Goal: Transaction & Acquisition: Purchase product/service

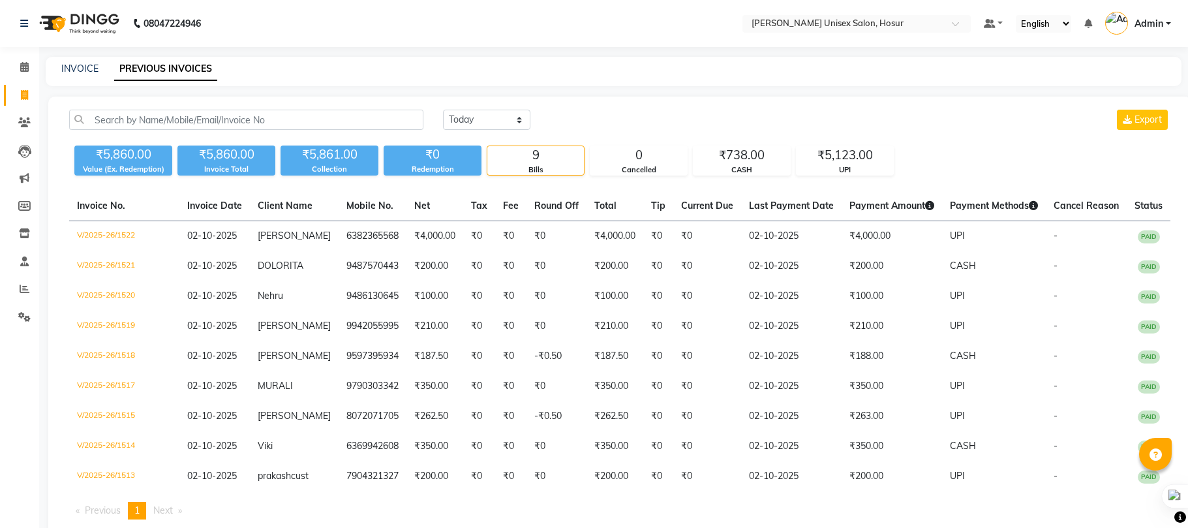
select select "[DATE]"
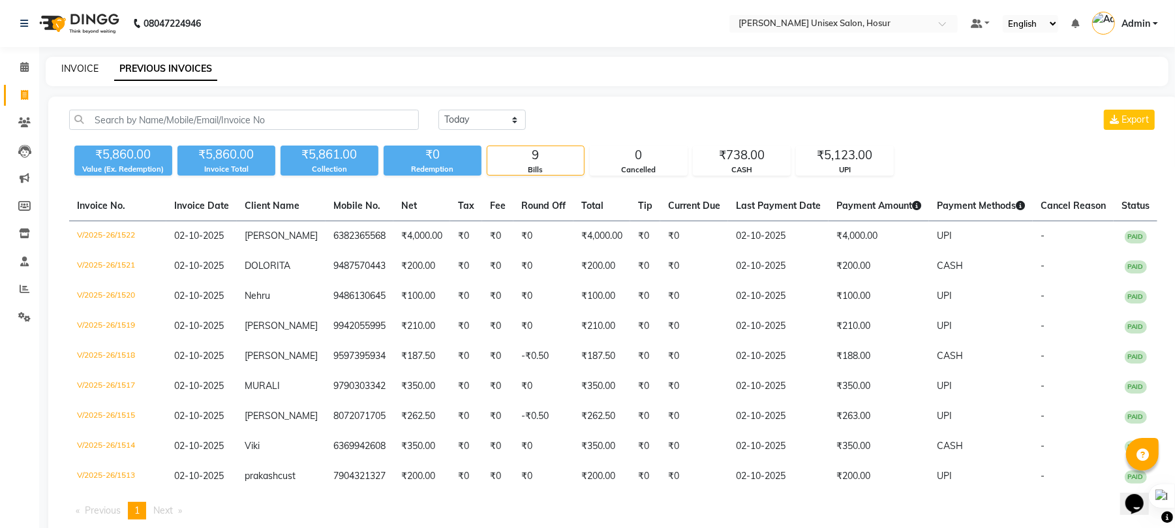
click at [84, 68] on link "INVOICE" at bounding box center [79, 69] width 37 height 12
select select "service"
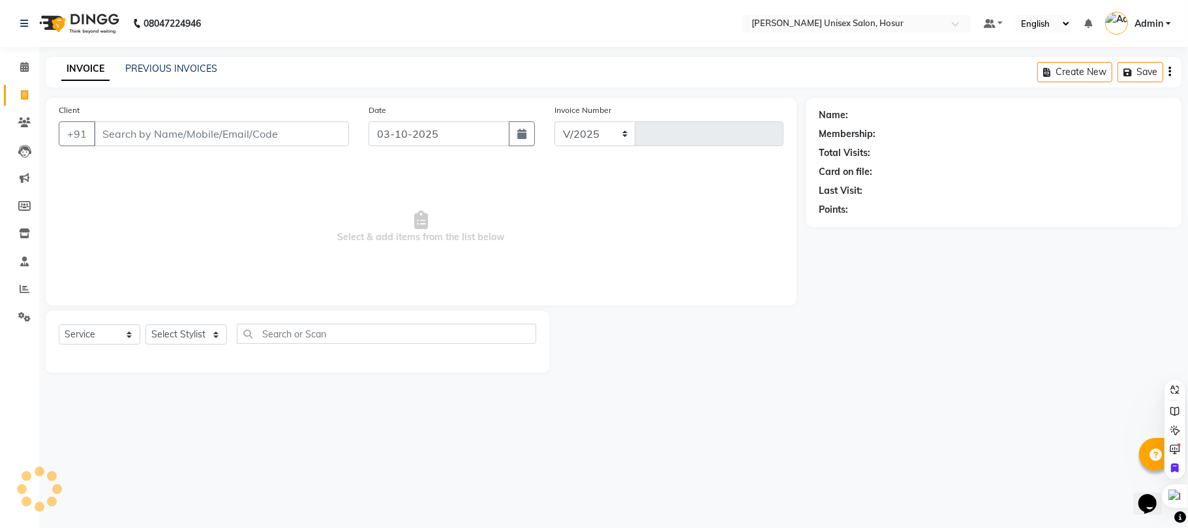
select select "6189"
type input "1523"
click at [20, 290] on icon at bounding box center [25, 289] width 10 height 10
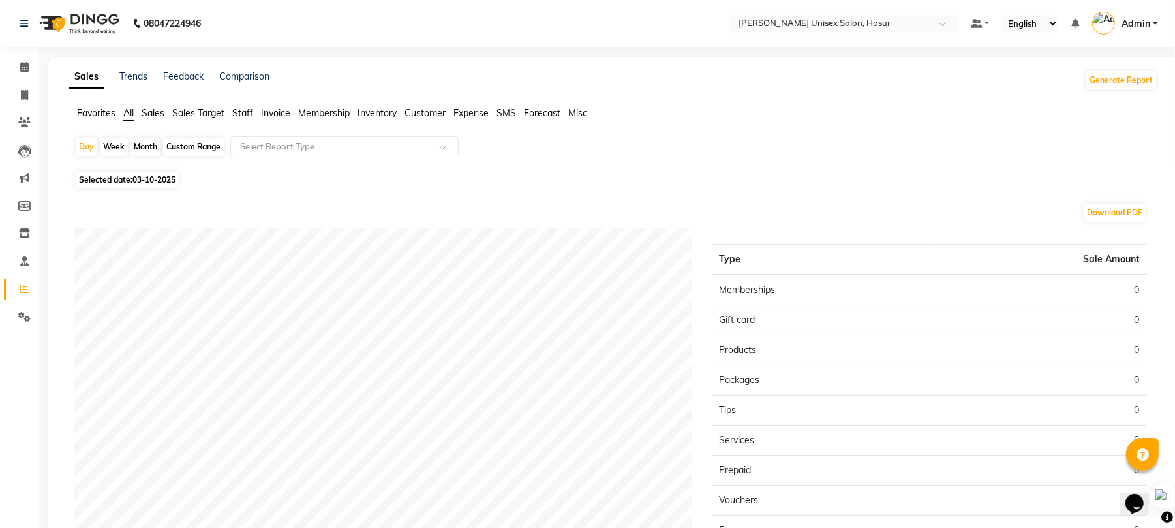
click at [247, 108] on span "Staff" at bounding box center [242, 113] width 21 height 12
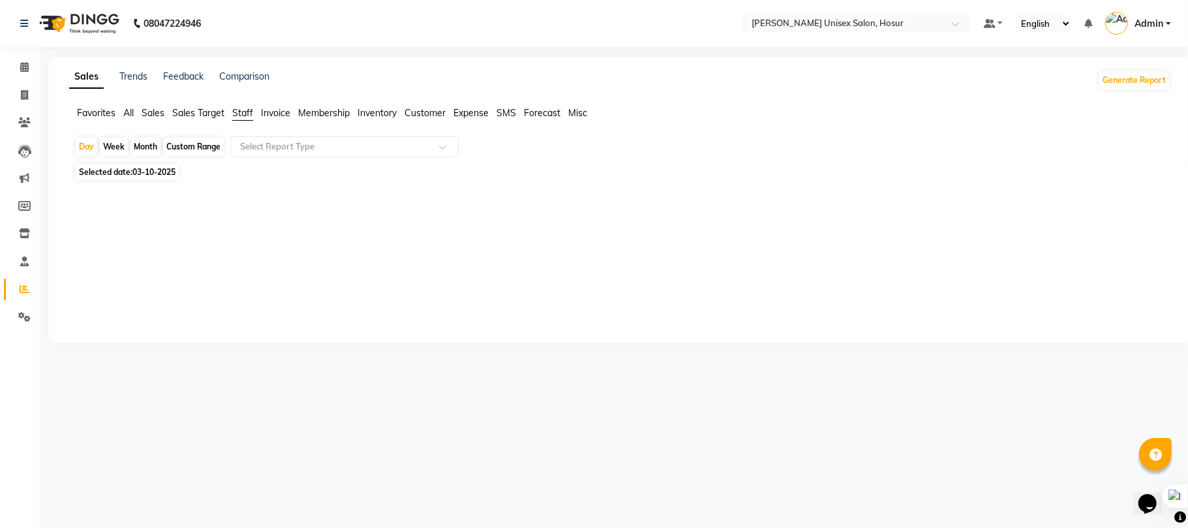
click at [145, 147] on div "Month" at bounding box center [145, 147] width 30 height 18
select select "10"
select select "2025"
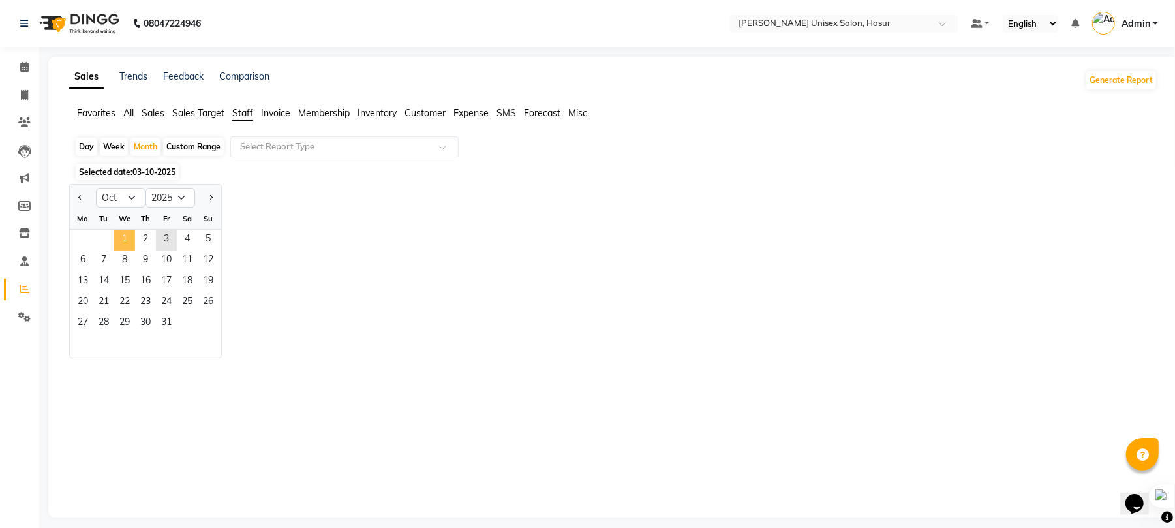
click at [125, 236] on span "1" at bounding box center [124, 240] width 21 height 21
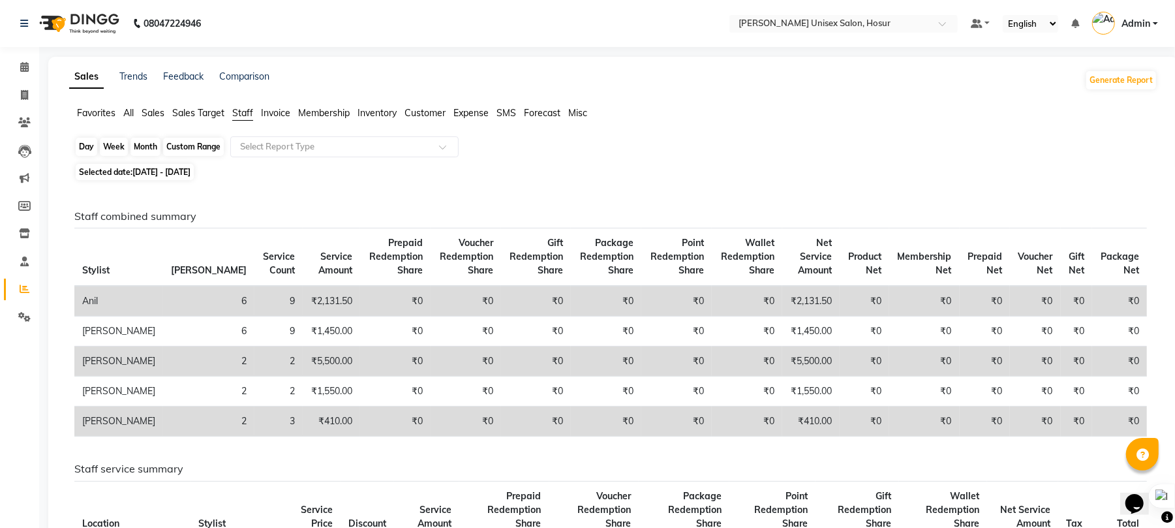
click at [149, 147] on div "Month" at bounding box center [145, 147] width 30 height 18
select select "10"
select select "2025"
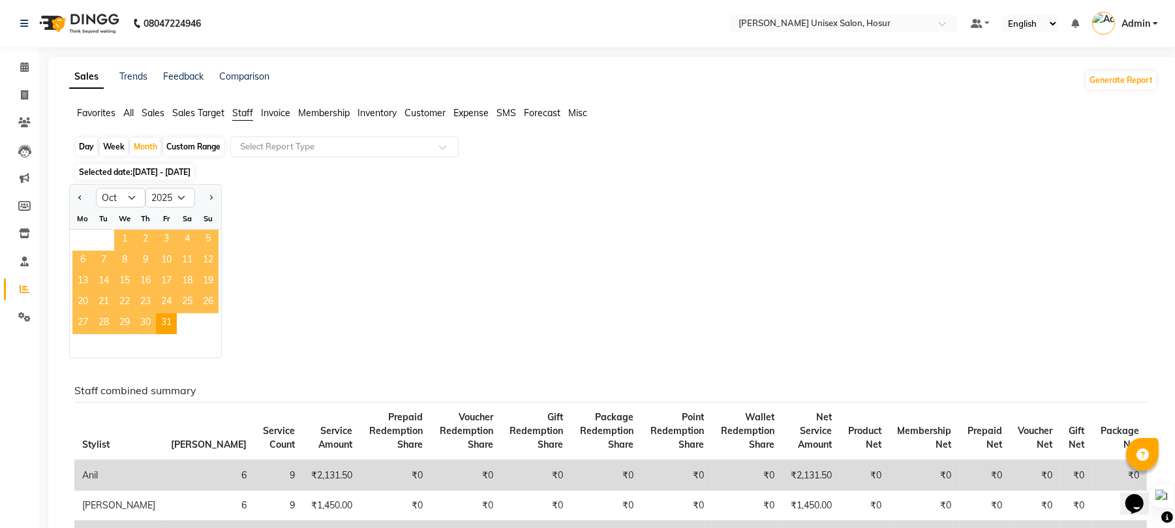
click at [121, 240] on span "1" at bounding box center [124, 240] width 21 height 21
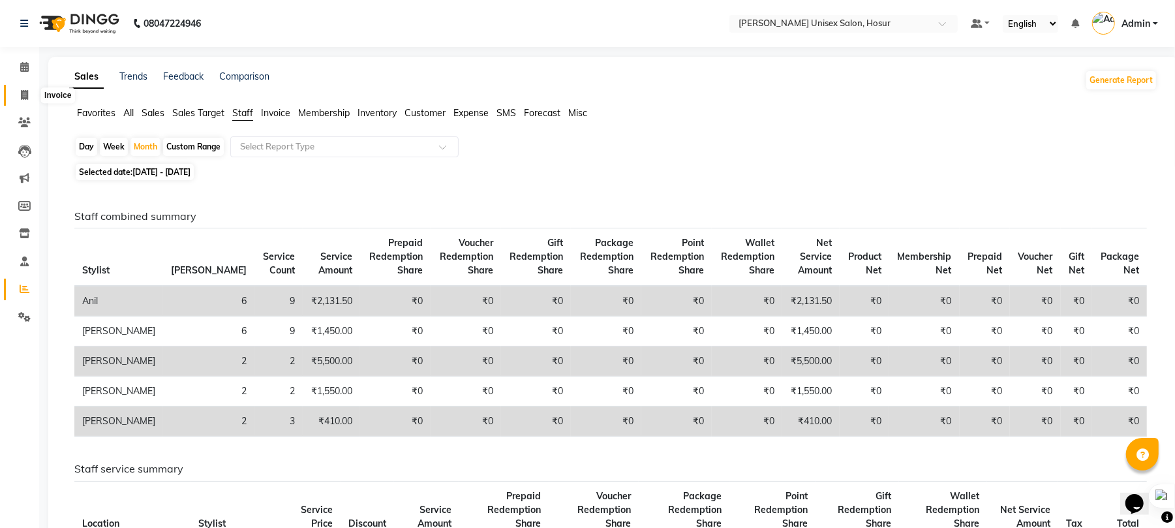
click at [16, 95] on span at bounding box center [24, 95] width 23 height 15
select select "service"
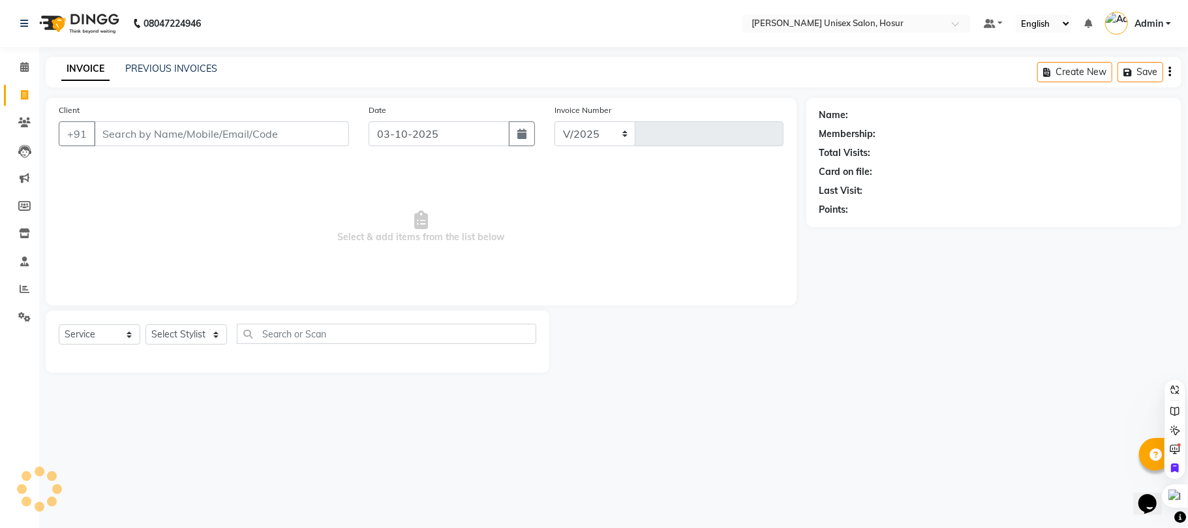
select select "6189"
type input "1523"
click at [176, 335] on select "Select Stylist [PERSON_NAME] [PERSON_NAME] Manager [PERSON_NAME] [PERSON_NAME] …" at bounding box center [187, 334] width 85 height 20
select select "68440"
click at [145, 324] on select "Select Stylist [PERSON_NAME] [PERSON_NAME] Manager [PERSON_NAME] [PERSON_NAME] …" at bounding box center [187, 334] width 85 height 20
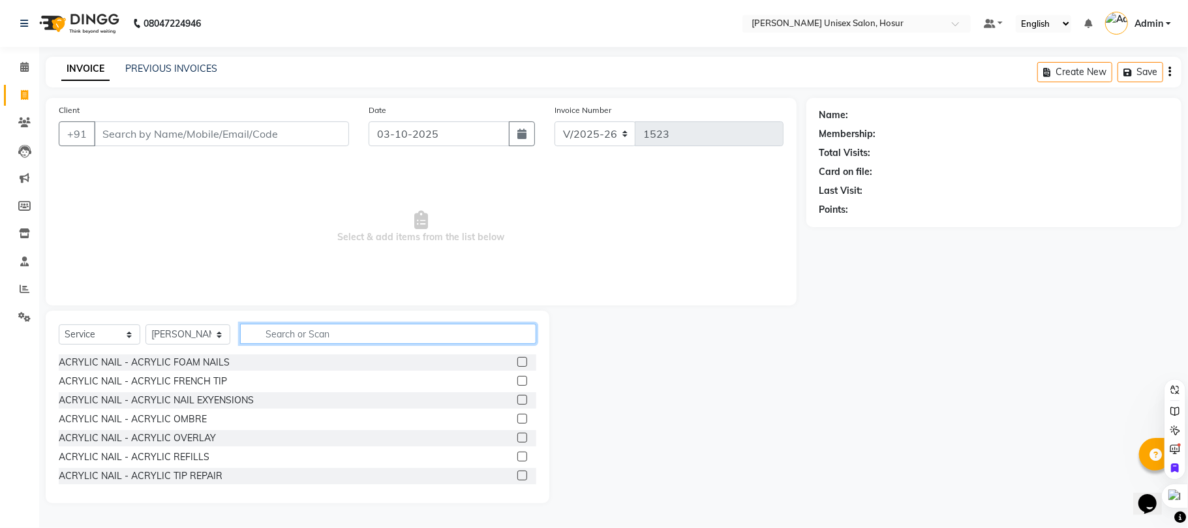
click at [311, 337] on input "text" at bounding box center [388, 334] width 296 height 20
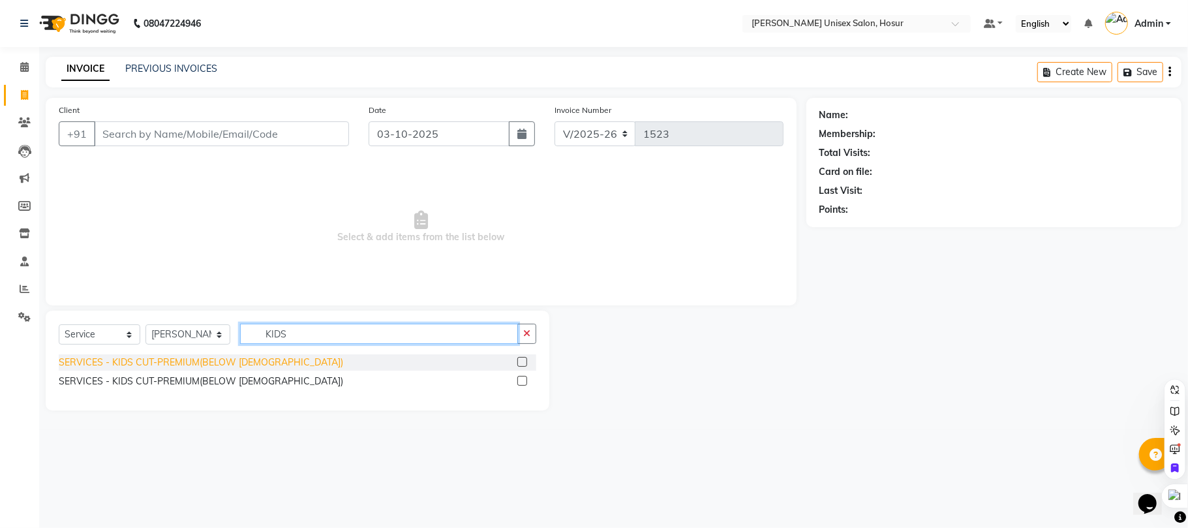
type input "KIDS"
click at [272, 360] on div "SERVICES - KIDS CUT-PREMIUM(BELOW [DEMOGRAPHIC_DATA])" at bounding box center [201, 363] width 284 height 14
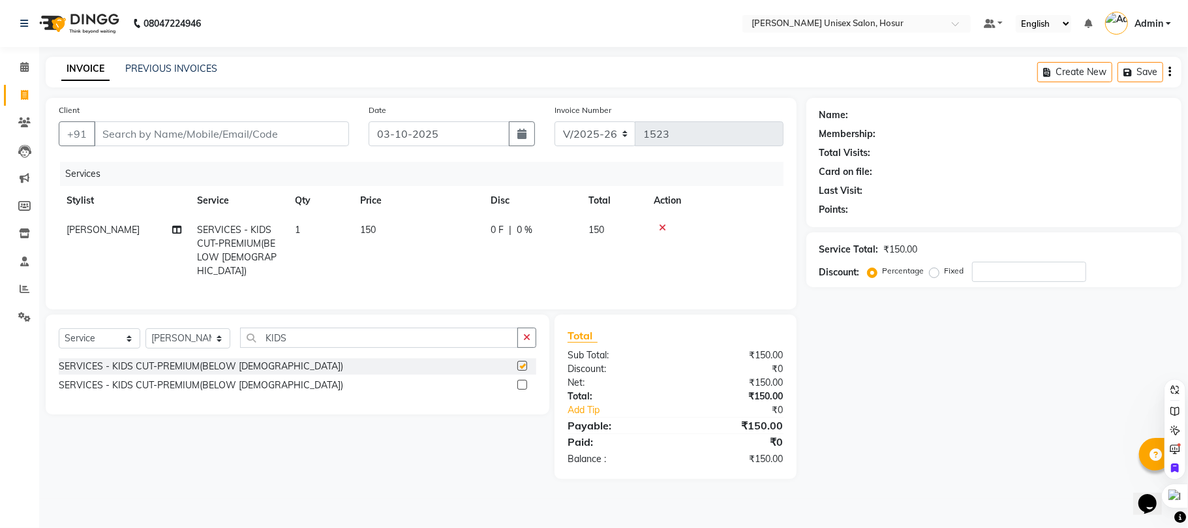
checkbox input "false"
click at [376, 228] on td "150" at bounding box center [417, 250] width 130 height 70
select select "68440"
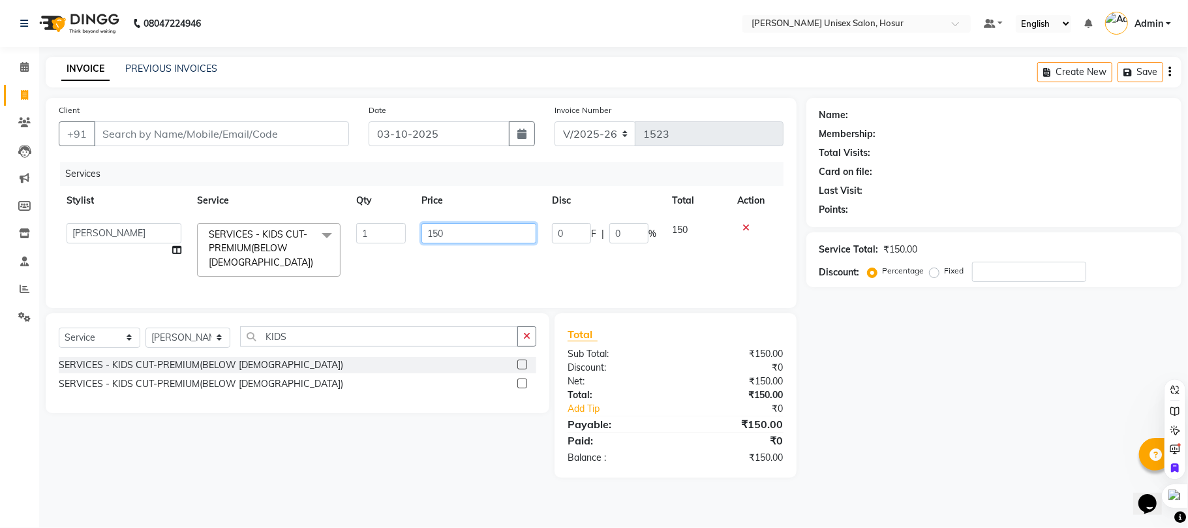
click at [463, 236] on input "150" at bounding box center [478, 233] width 115 height 20
type input "1"
type input "200"
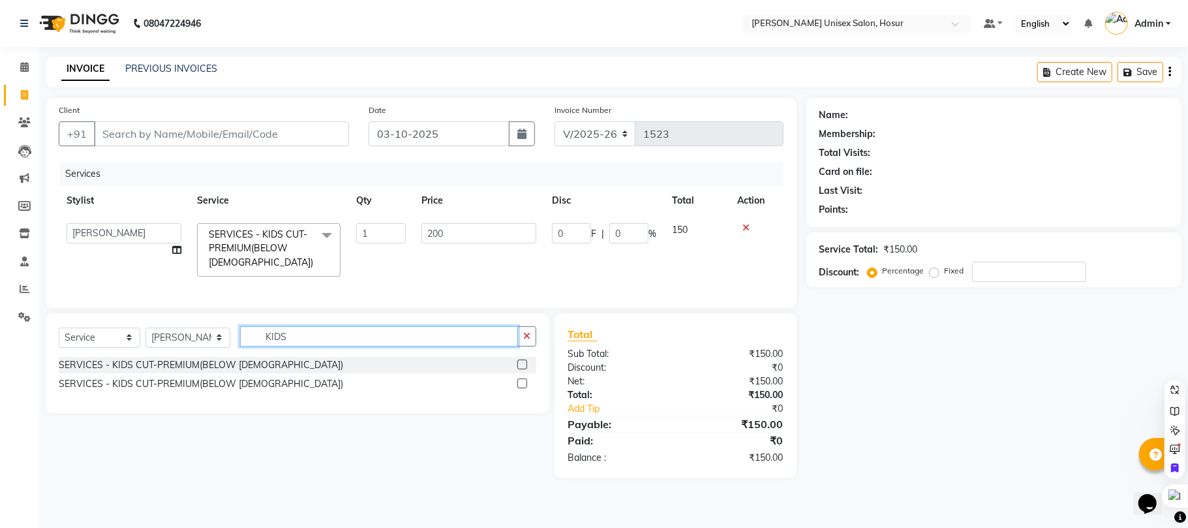
click at [291, 346] on input "KIDS" at bounding box center [379, 336] width 278 height 20
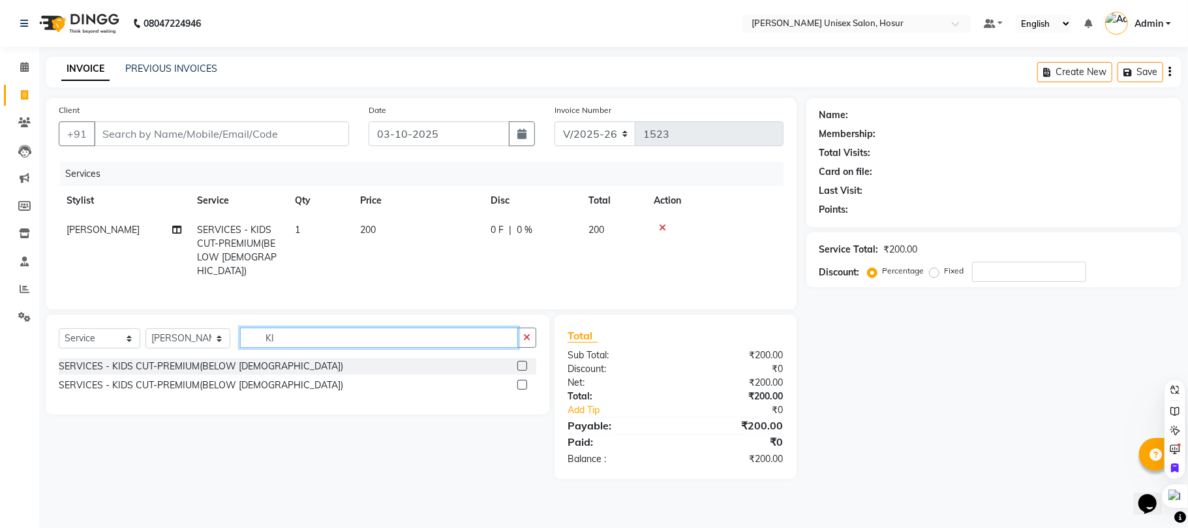
type input "K"
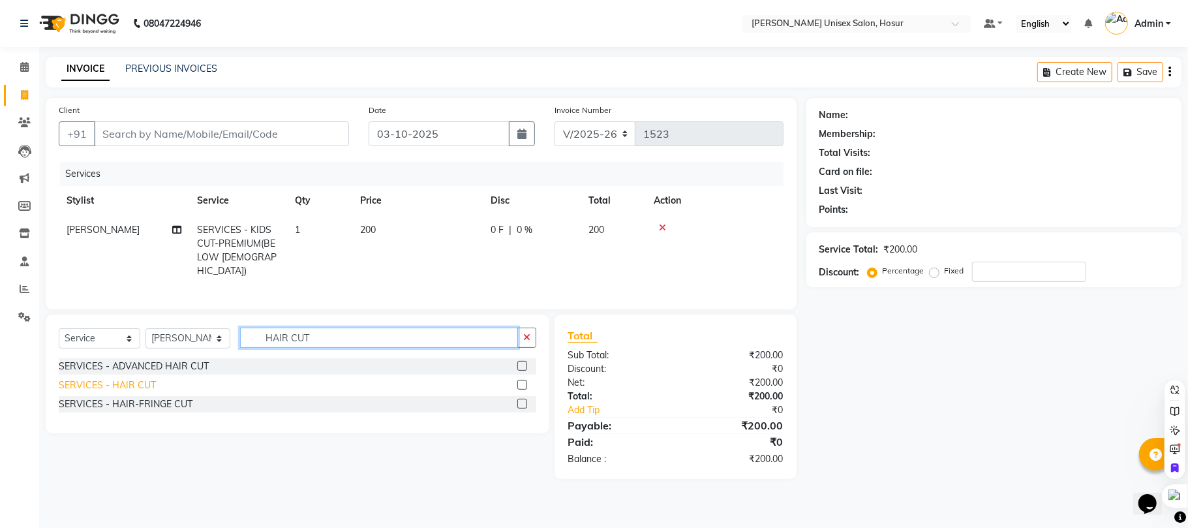
type input "HAIR CUT"
click at [139, 392] on div "SERVICES - HAIR CUT" at bounding box center [107, 385] width 97 height 14
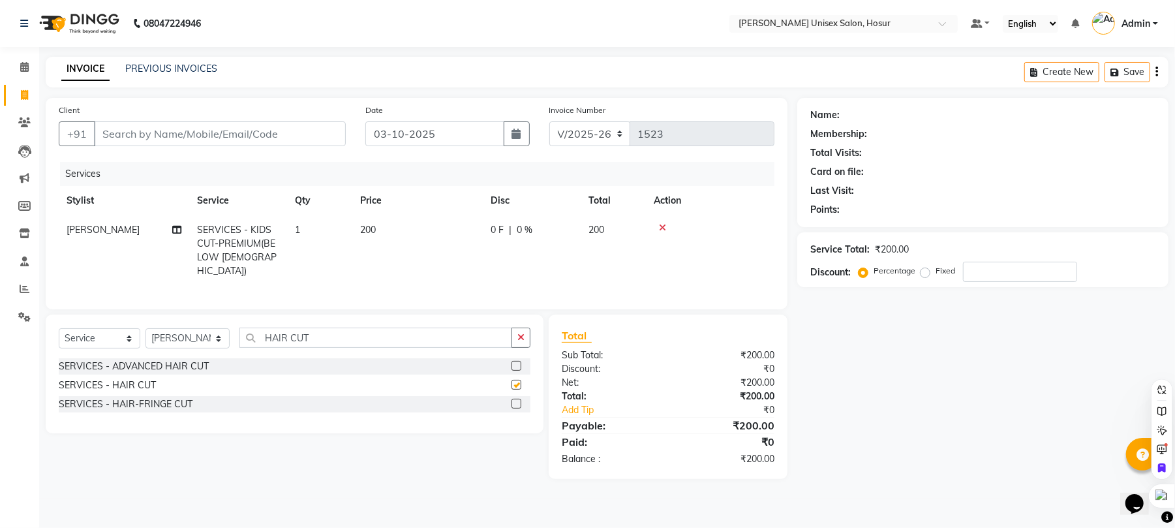
checkbox input "false"
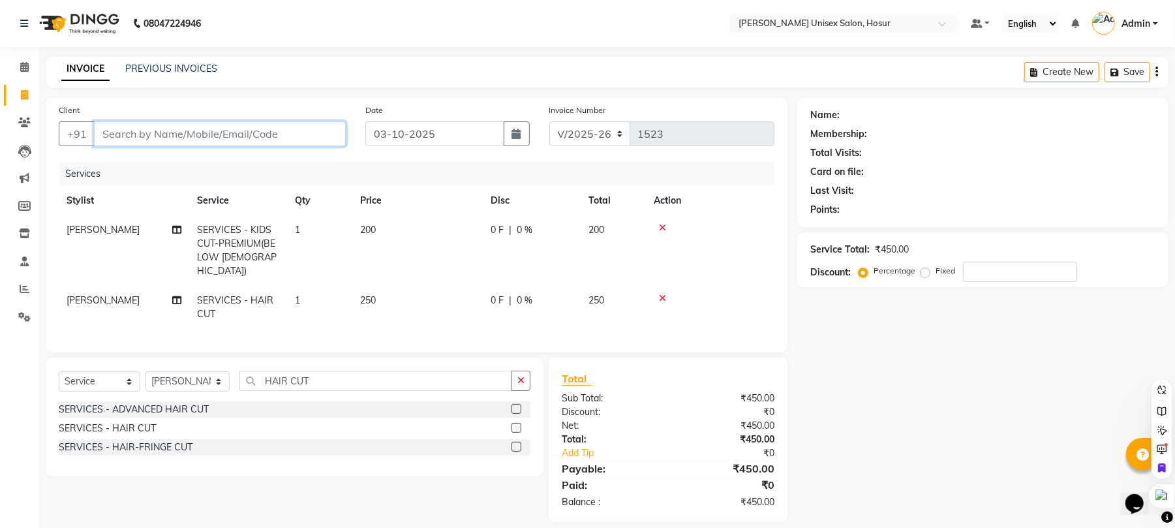
click at [152, 140] on input "Client" at bounding box center [220, 133] width 252 height 25
type input "9"
type input "0"
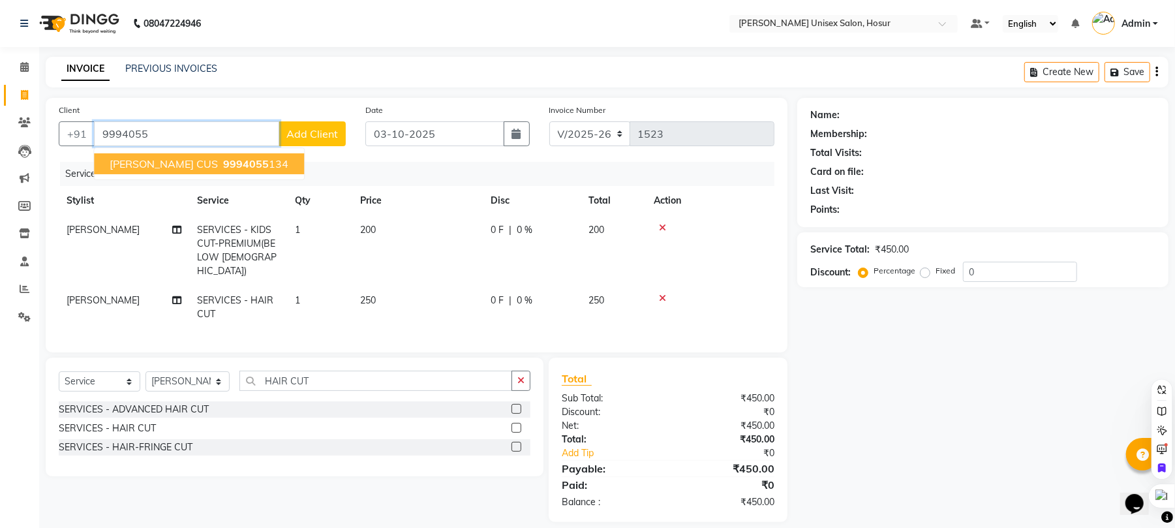
click at [221, 157] on ngb-highlight "9994055 134" at bounding box center [255, 163] width 68 height 13
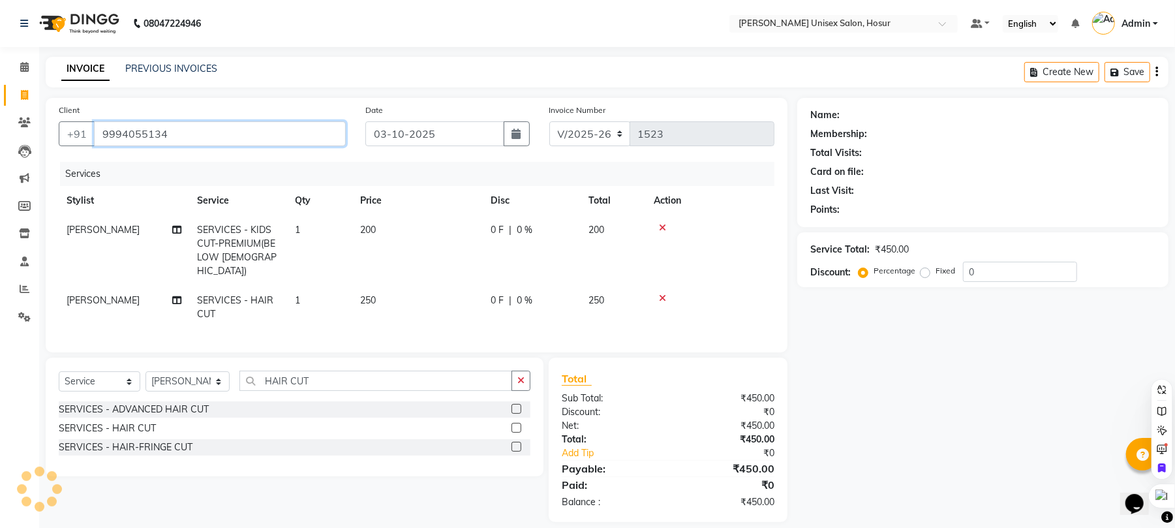
type input "9994055134"
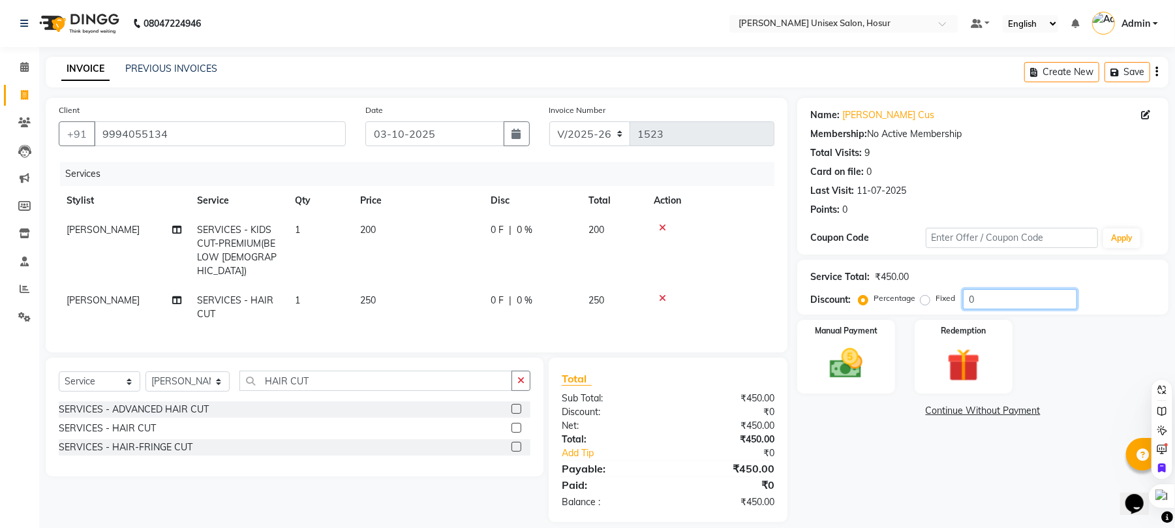
click at [994, 295] on input "0" at bounding box center [1020, 299] width 114 height 20
type input "15"
click at [836, 434] on div "Name: [PERSON_NAME] Cus Membership: No Active Membership Total Visits: 9 Card o…" at bounding box center [987, 317] width 381 height 438
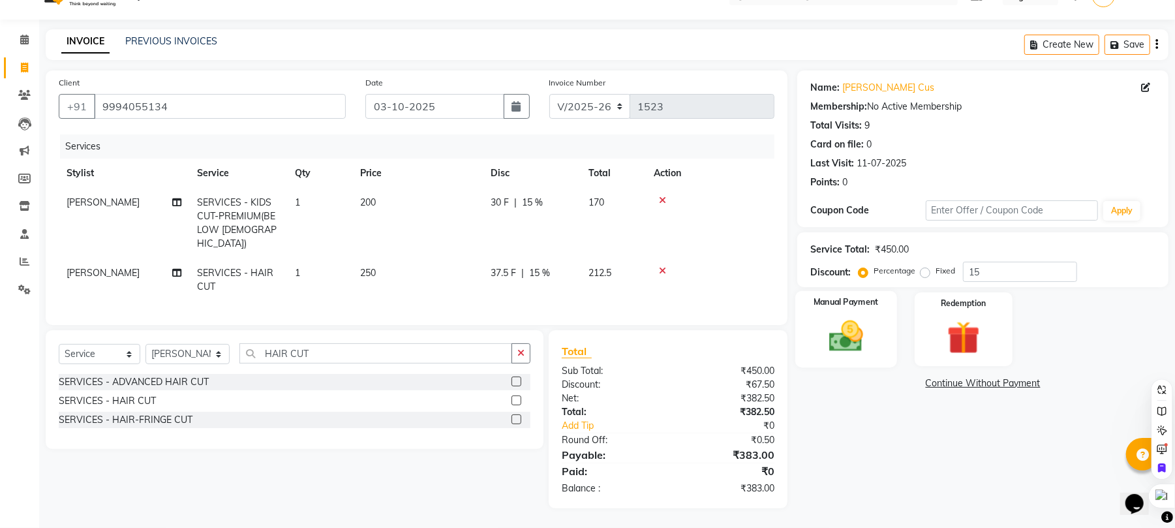
click at [863, 328] on img at bounding box center [846, 336] width 56 height 40
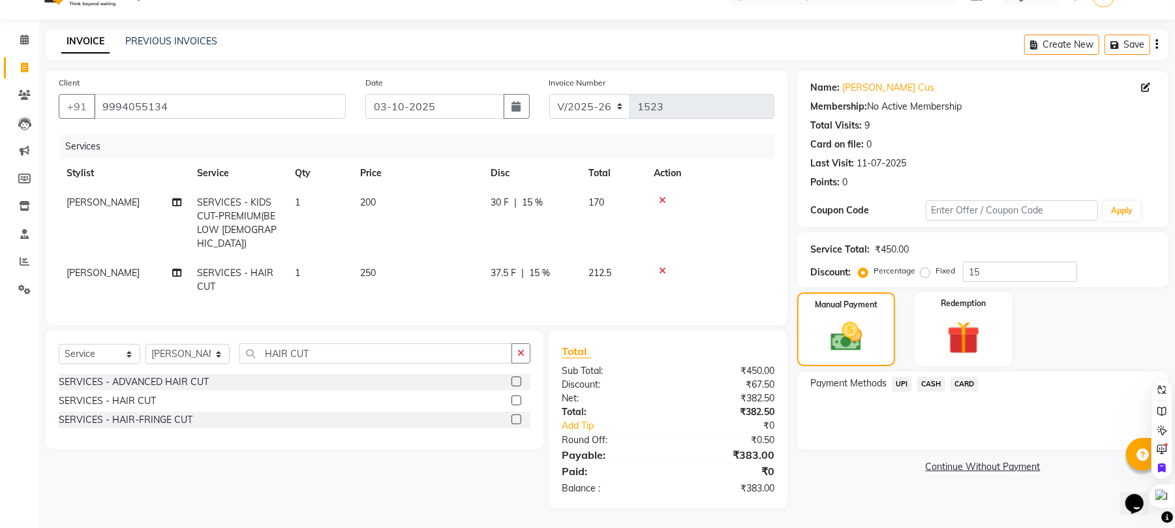
click at [899, 376] on span "UPI" at bounding box center [902, 383] width 20 height 15
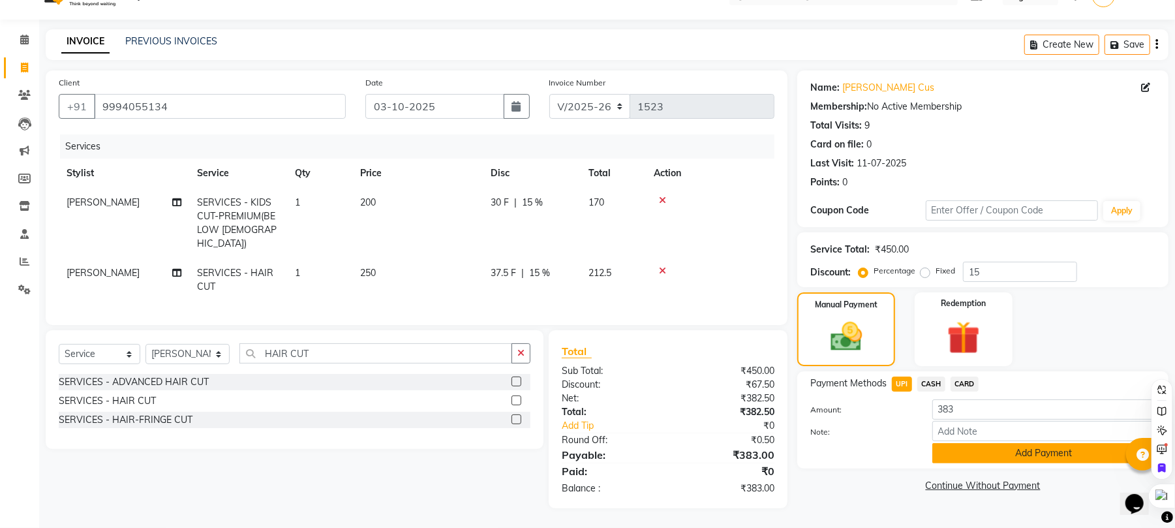
click at [988, 443] on button "Add Payment" at bounding box center [1043, 453] width 223 height 20
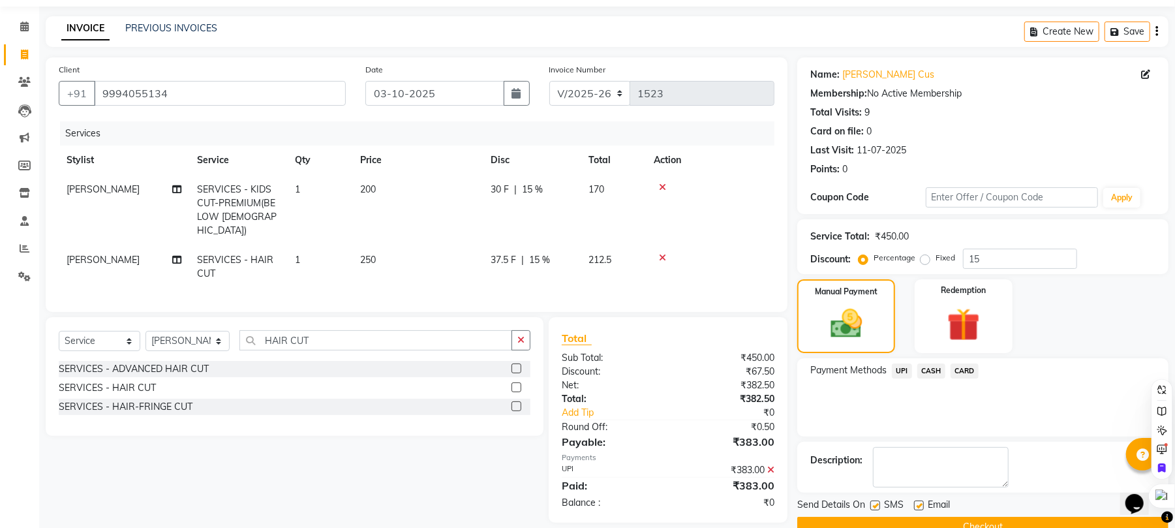
scroll to position [70, 0]
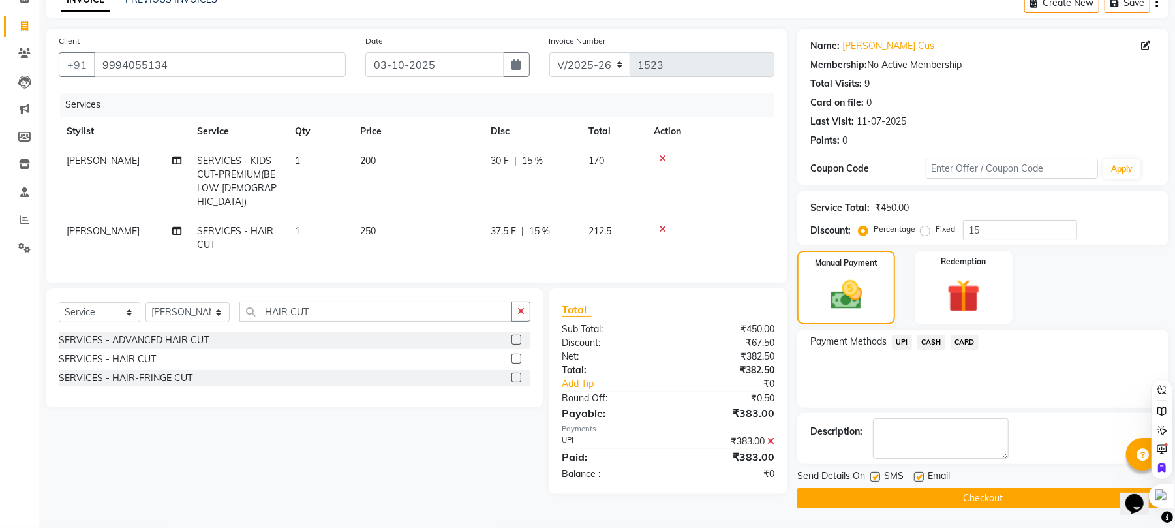
click at [967, 491] on button "Checkout" at bounding box center [982, 498] width 371 height 20
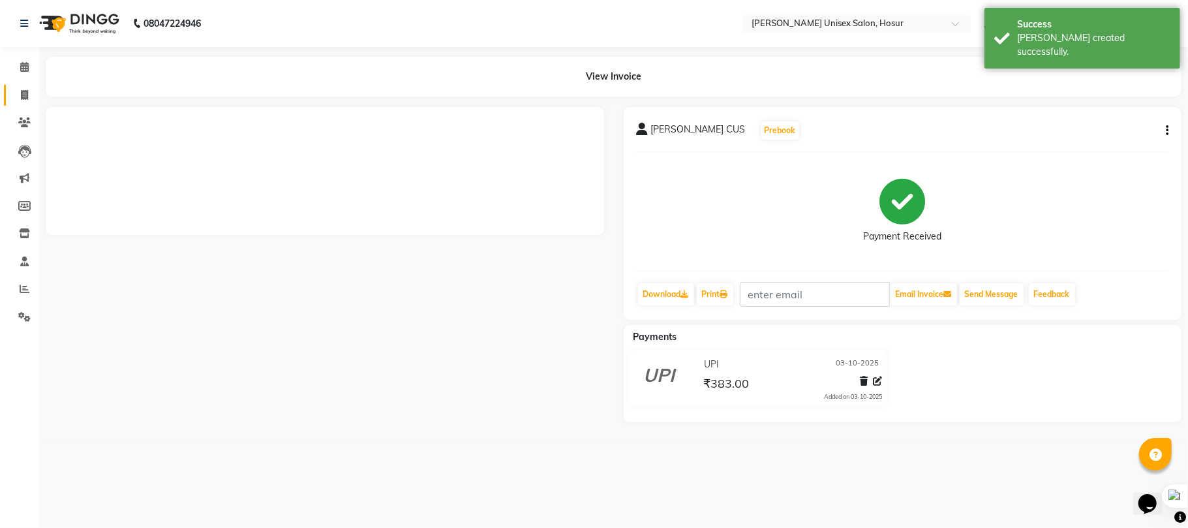
click at [24, 97] on icon at bounding box center [24, 95] width 7 height 10
select select "service"
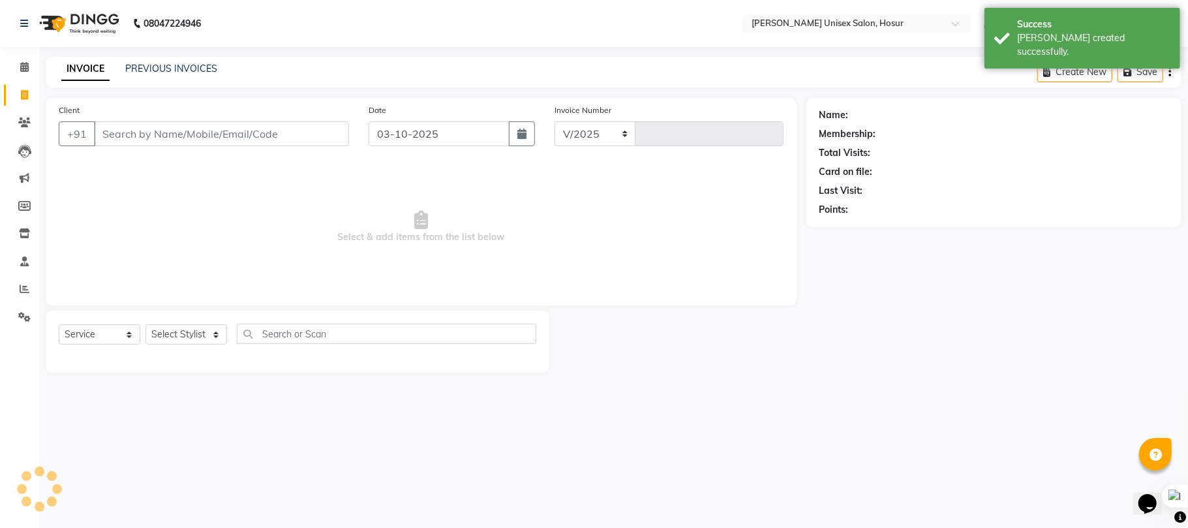
select select "6189"
type input "1524"
